Goal: Task Accomplishment & Management: Use online tool/utility

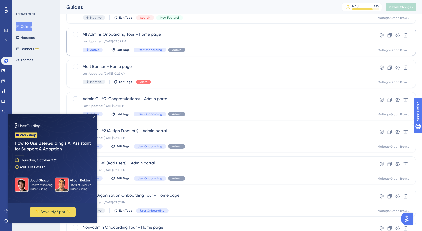
scroll to position [117, 0]
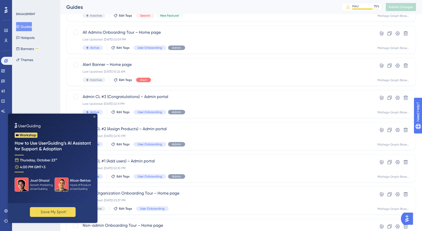
click at [94, 116] on icon "Close Preview" at bounding box center [94, 116] width 2 height 2
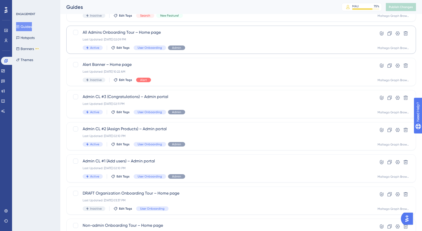
scroll to position [0, 0]
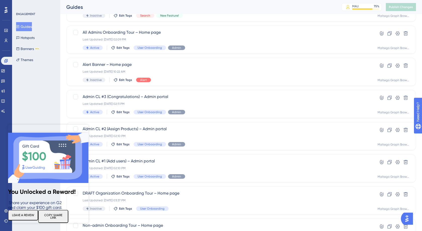
click at [85, 127] on icon "Close Preview" at bounding box center [85, 128] width 2 height 2
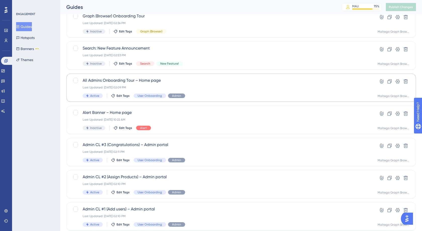
scroll to position [68, 0]
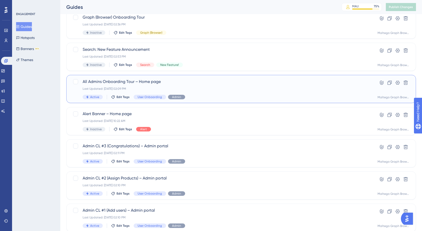
click at [211, 91] on div "All Admins Onboarding Tour – Home page Last Updated: [DATE] 02:09 PM Active Edi…" at bounding box center [221, 89] width 277 height 21
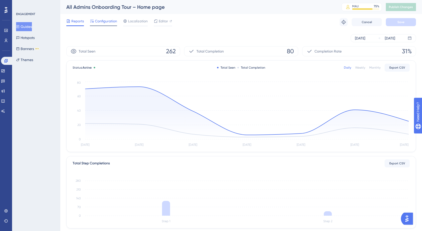
click at [106, 23] on span "Configuration" at bounding box center [106, 21] width 22 height 6
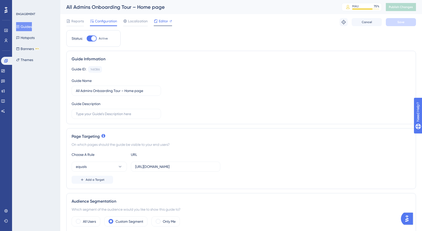
click at [162, 21] on span "Editor" at bounding box center [163, 21] width 9 height 6
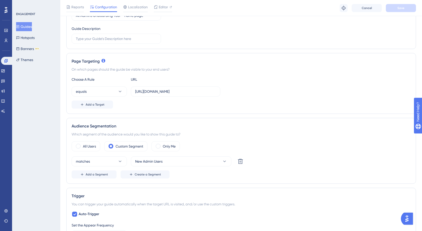
scroll to position [83, 0]
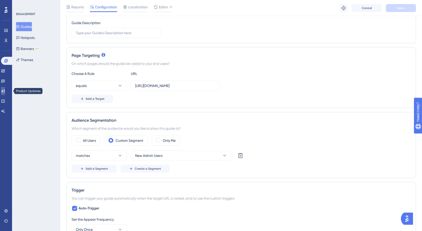
click at [5, 93] on link at bounding box center [3, 91] width 4 height 8
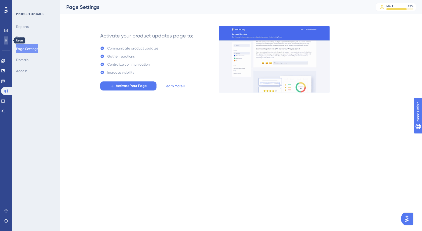
click at [7, 39] on icon at bounding box center [6, 41] width 3 height 4
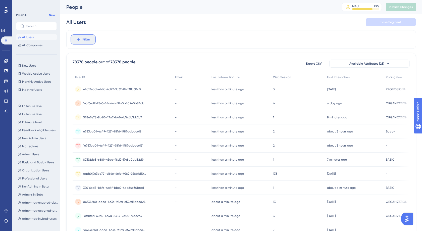
click at [85, 38] on span "Filter" at bounding box center [86, 39] width 8 height 6
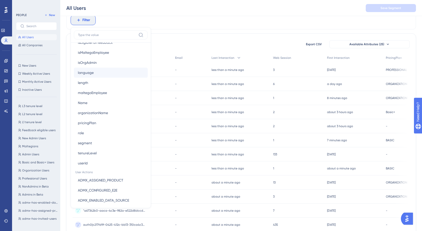
scroll to position [335, 0]
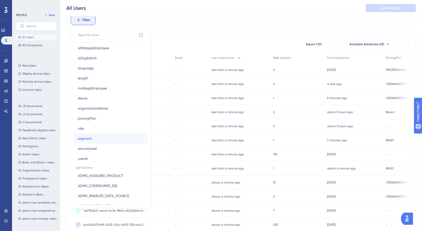
click at [105, 139] on button "segment segment" at bounding box center [111, 138] width 74 height 10
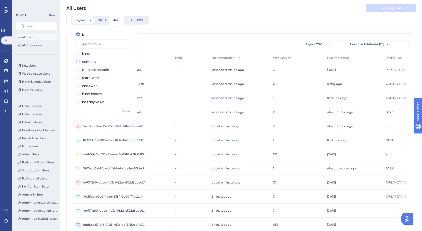
click at [92, 61] on label "contains" at bounding box center [89, 61] width 14 height 6
click at [82, 33] on label "is" at bounding box center [83, 34] width 2 height 6
click at [92, 45] on input "text" at bounding box center [103, 44] width 47 height 4
click at [91, 103] on label "has any value" at bounding box center [93, 102] width 22 height 6
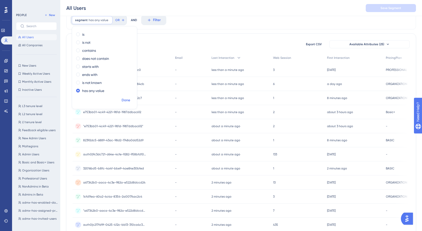
click at [123, 99] on span "Done" at bounding box center [125, 100] width 9 height 6
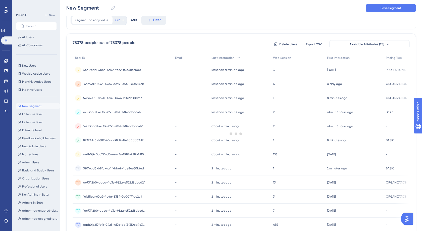
scroll to position [0, 0]
